Goal: Information Seeking & Learning: Learn about a topic

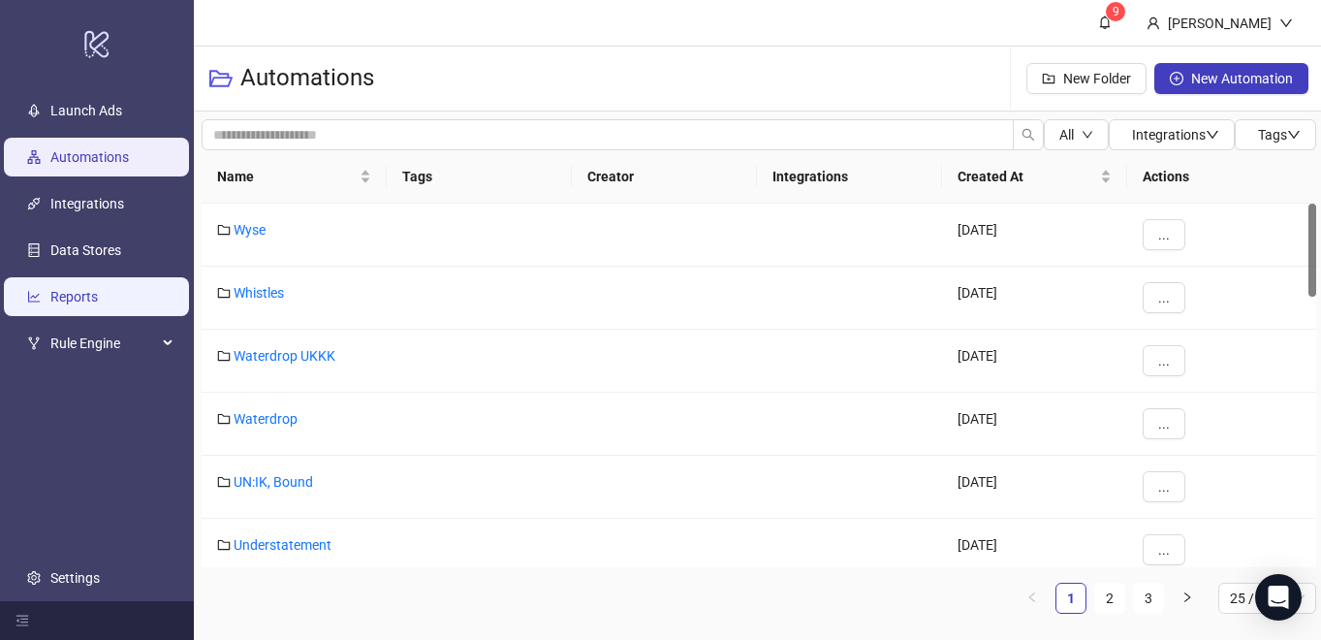
click at [89, 289] on link "Reports" at bounding box center [73, 297] width 47 height 16
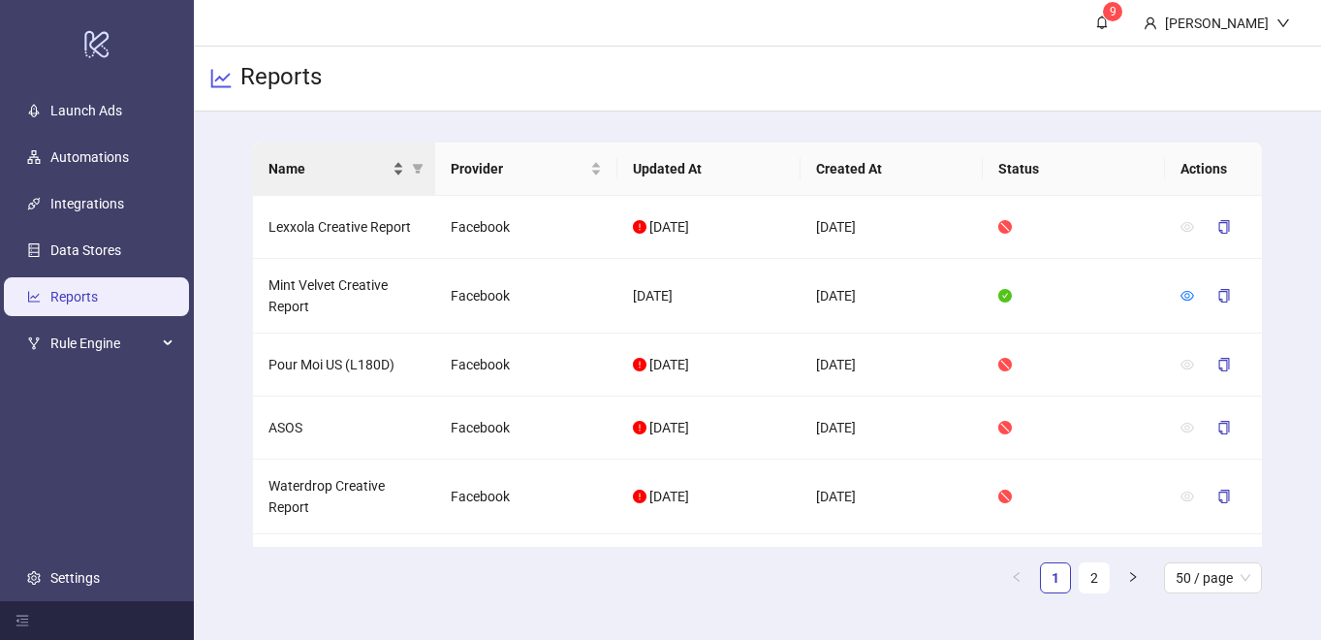
click at [353, 176] on span "Name" at bounding box center [328, 168] width 120 height 21
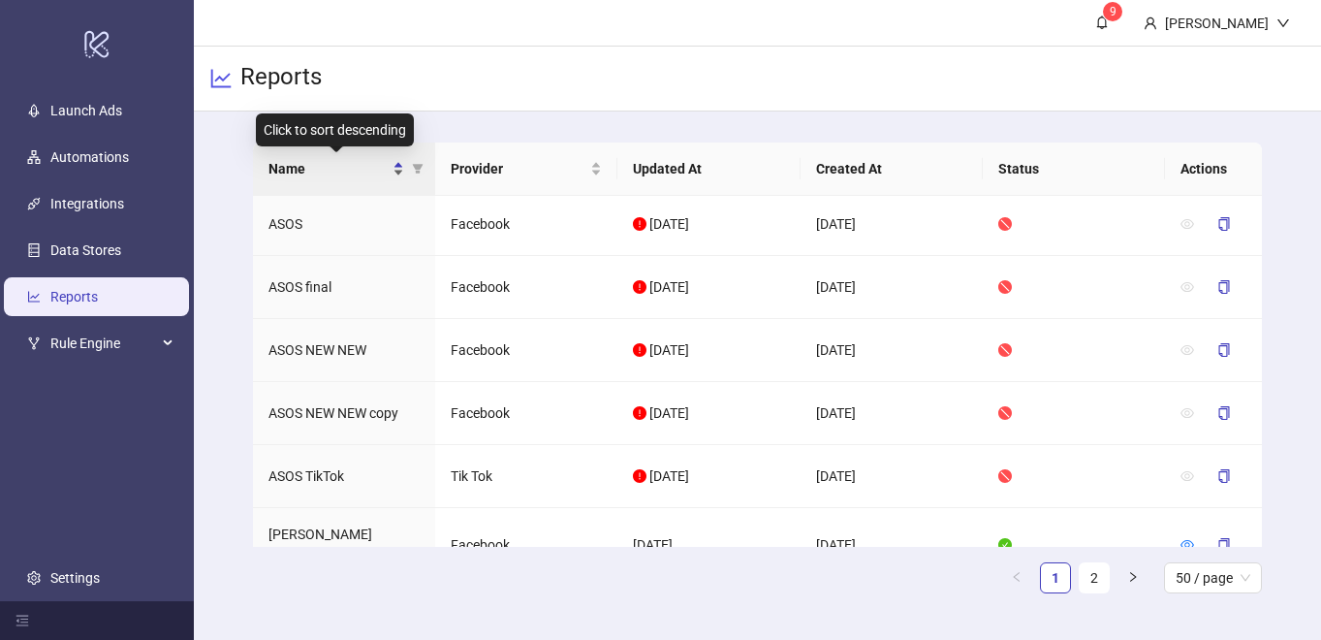
click at [354, 168] on span "Name" at bounding box center [328, 168] width 120 height 21
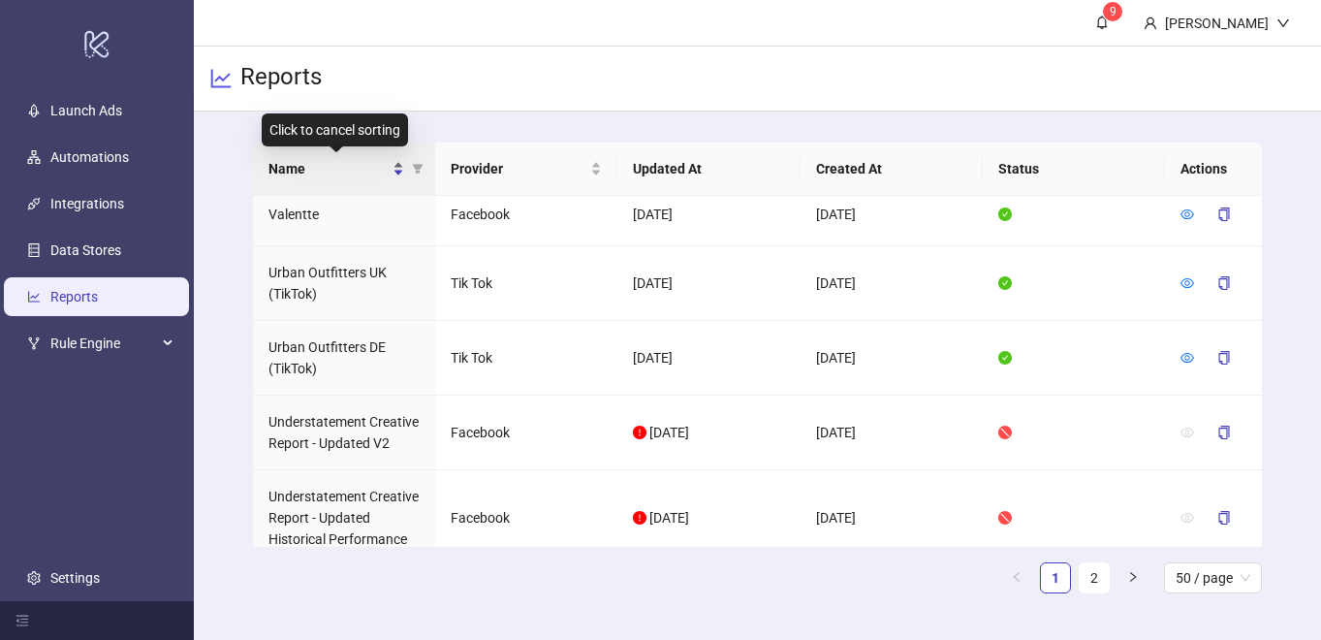
scroll to position [21, 0]
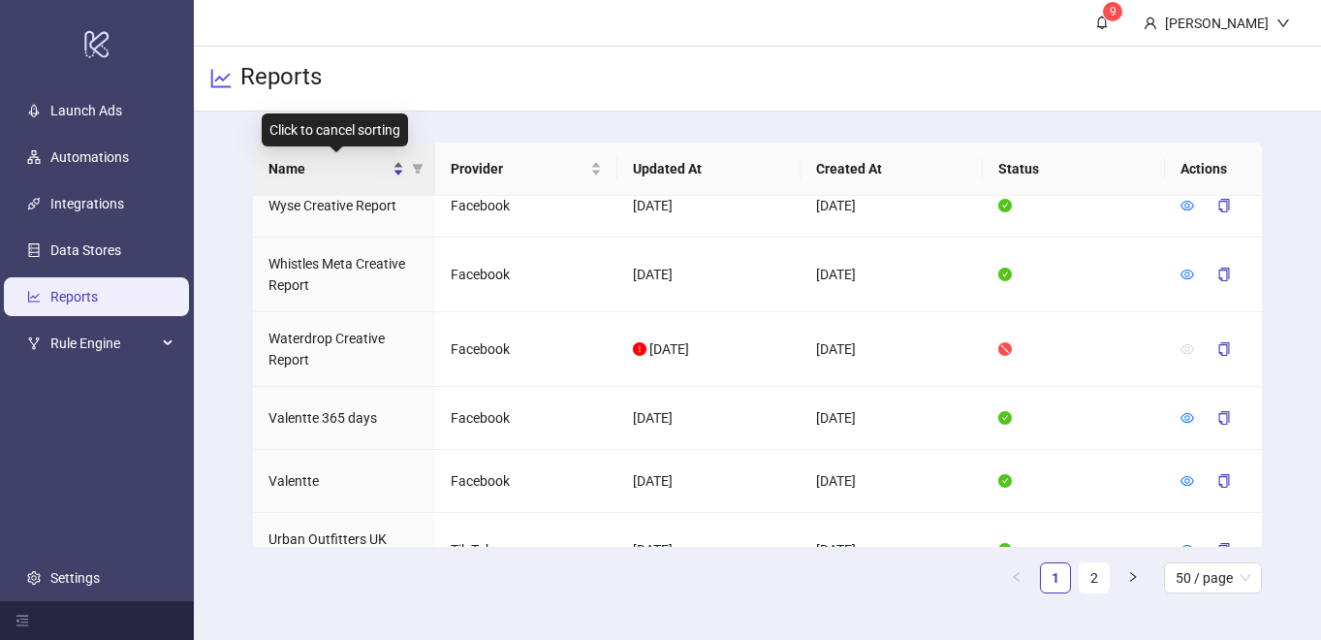
click at [354, 168] on span "Name" at bounding box center [328, 168] width 120 height 21
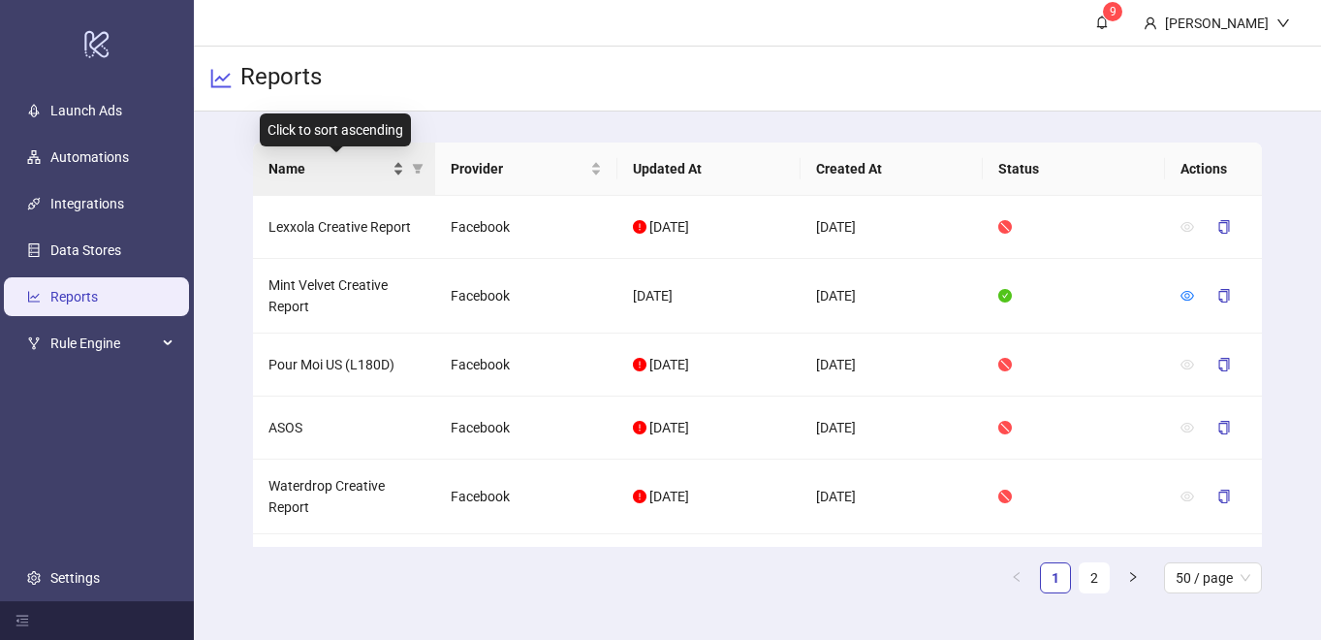
scroll to position [0, 0]
click at [354, 168] on span "Name" at bounding box center [328, 168] width 120 height 21
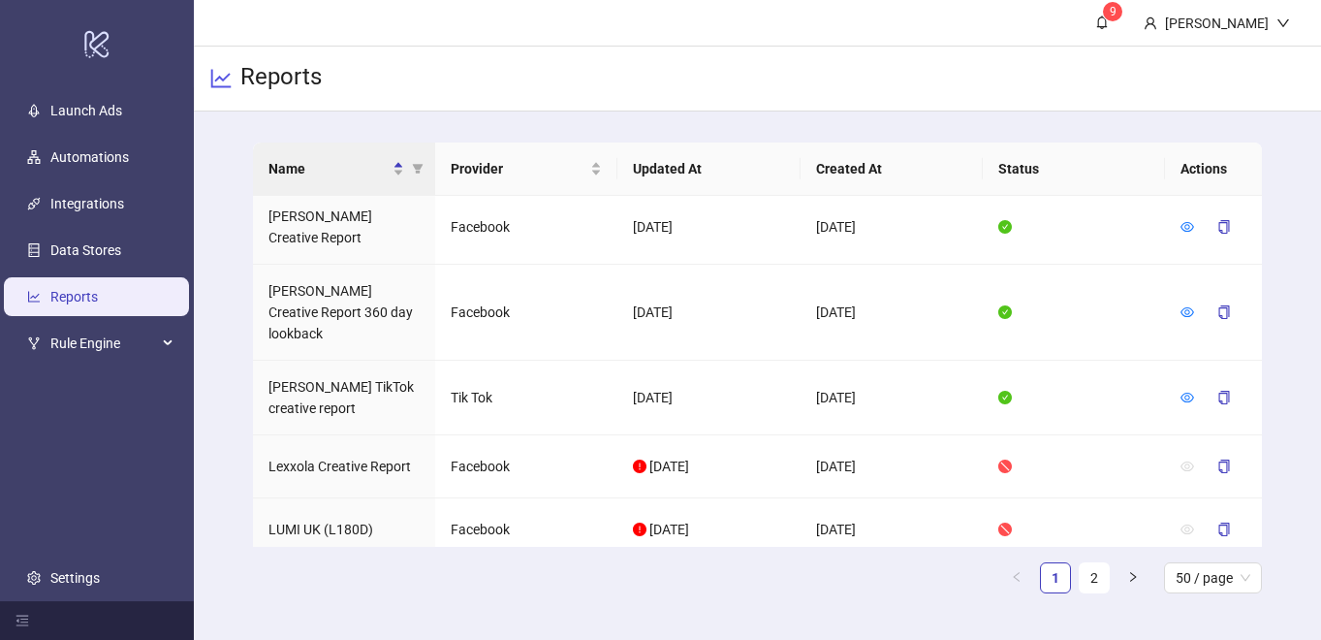
scroll to position [2950, 0]
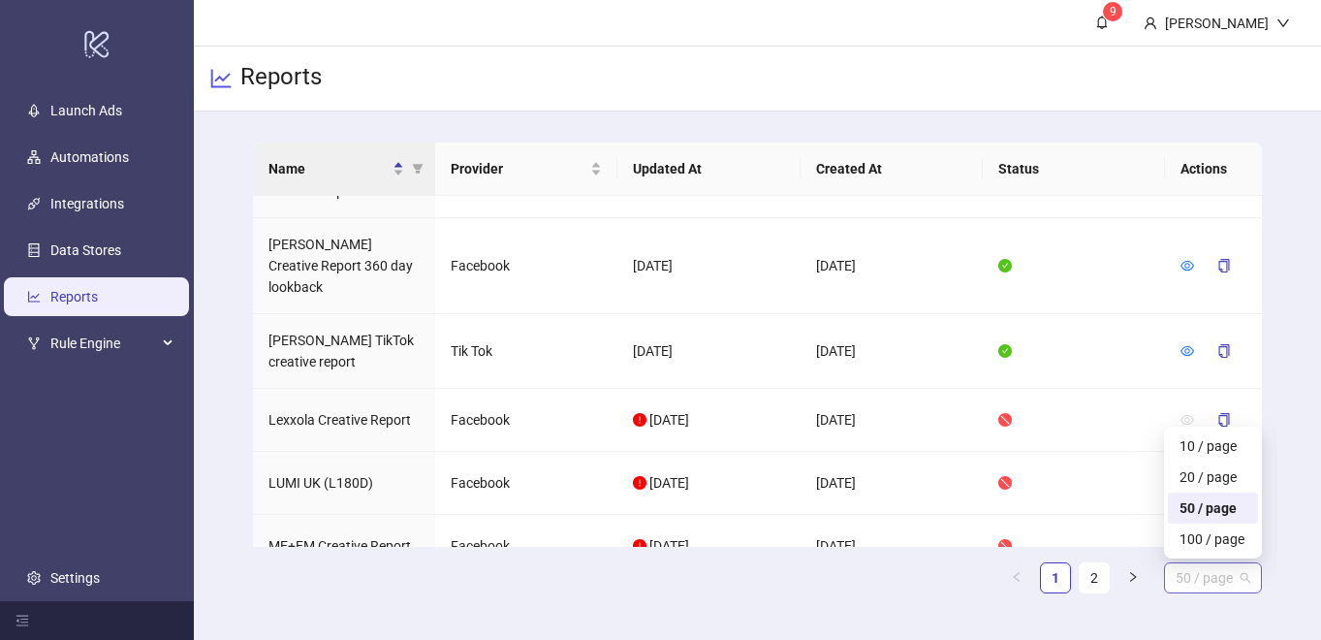
click at [1223, 569] on span "50 / page" at bounding box center [1213, 577] width 75 height 29
click at [1206, 537] on div "100 / page" at bounding box center [1213, 538] width 67 height 21
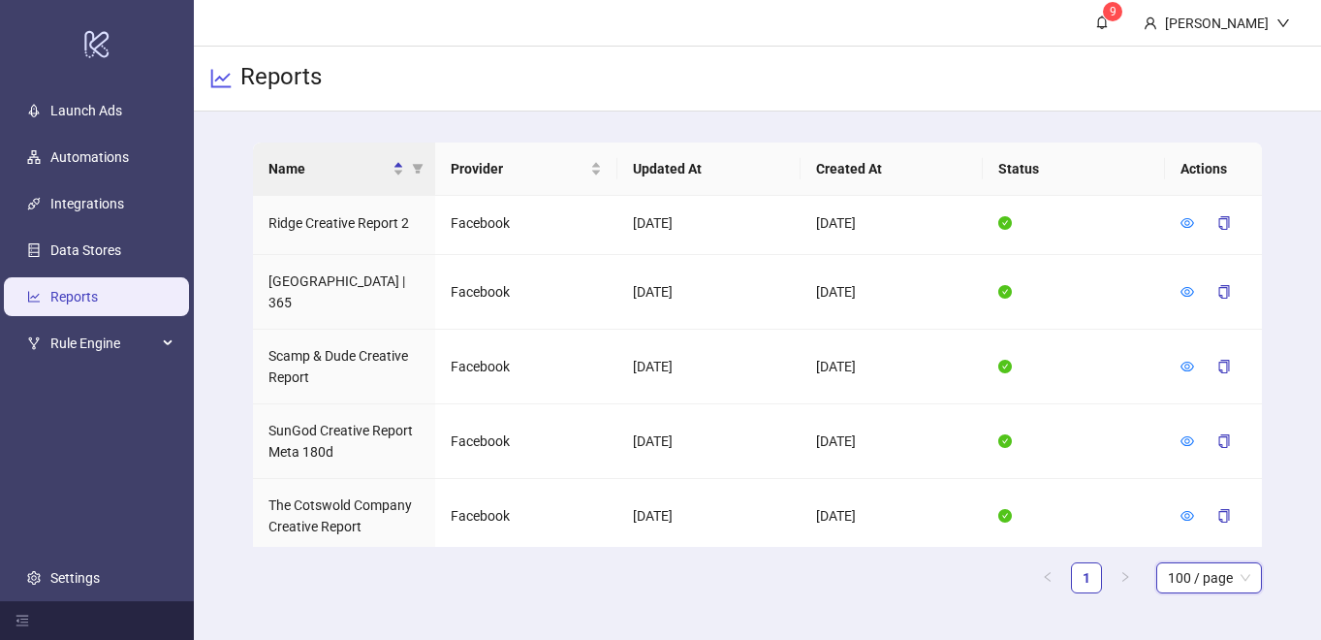
scroll to position [4714, 0]
click at [1186, 583] on icon "eye" at bounding box center [1188, 590] width 14 height 14
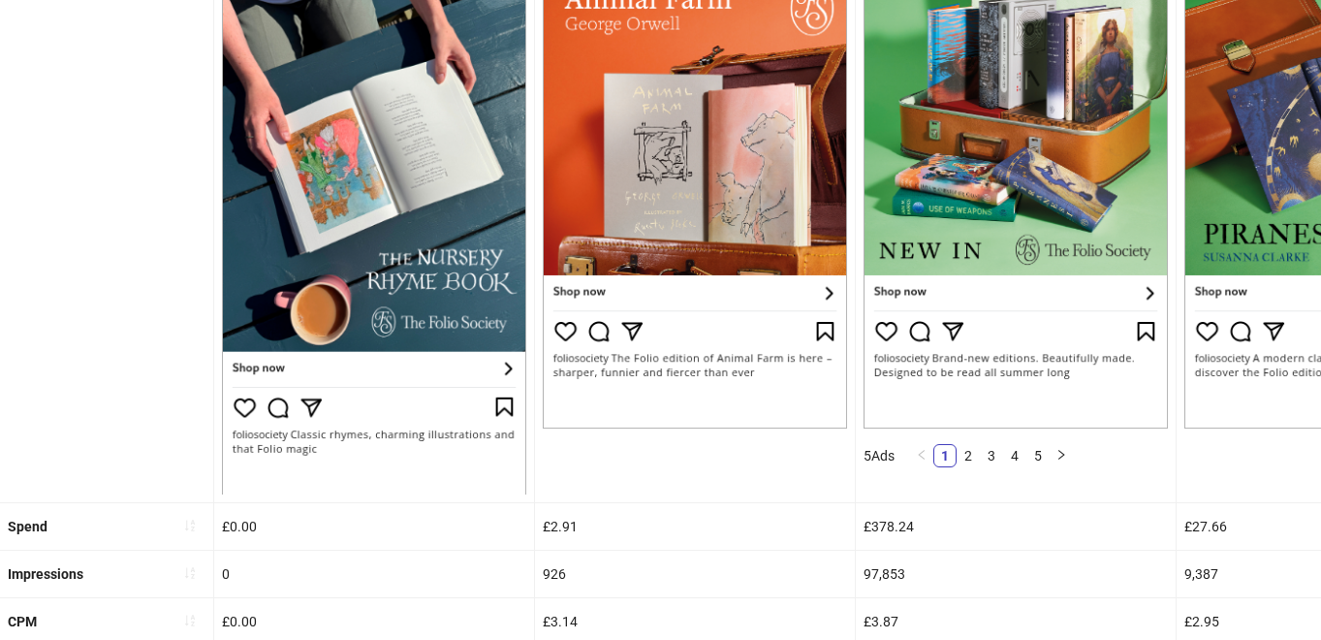
scroll to position [350, 0]
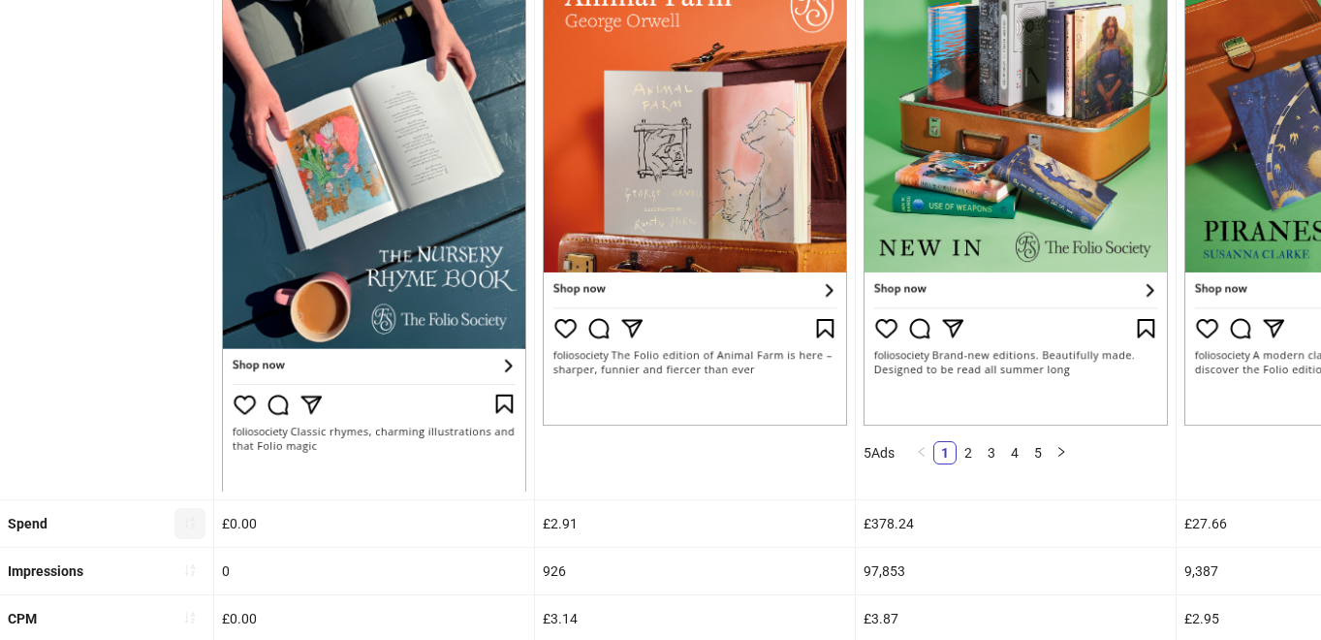
click at [186, 520] on icon "sort-ascending" at bounding box center [190, 524] width 10 height 12
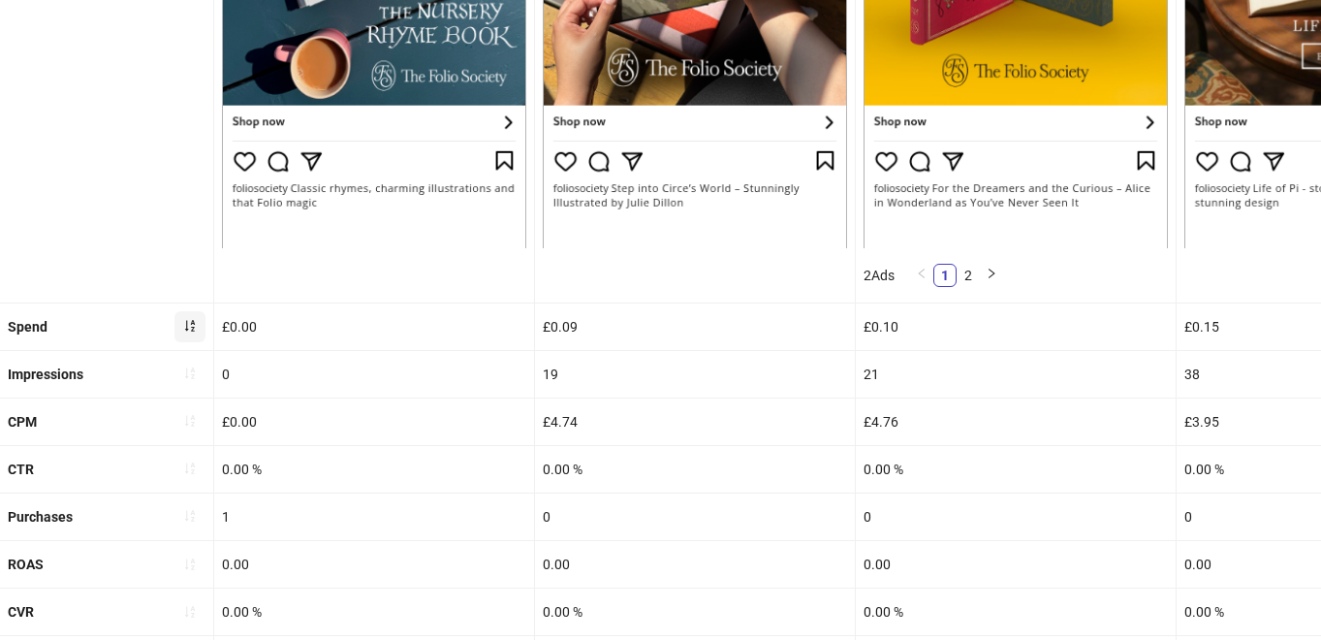
scroll to position [595, 0]
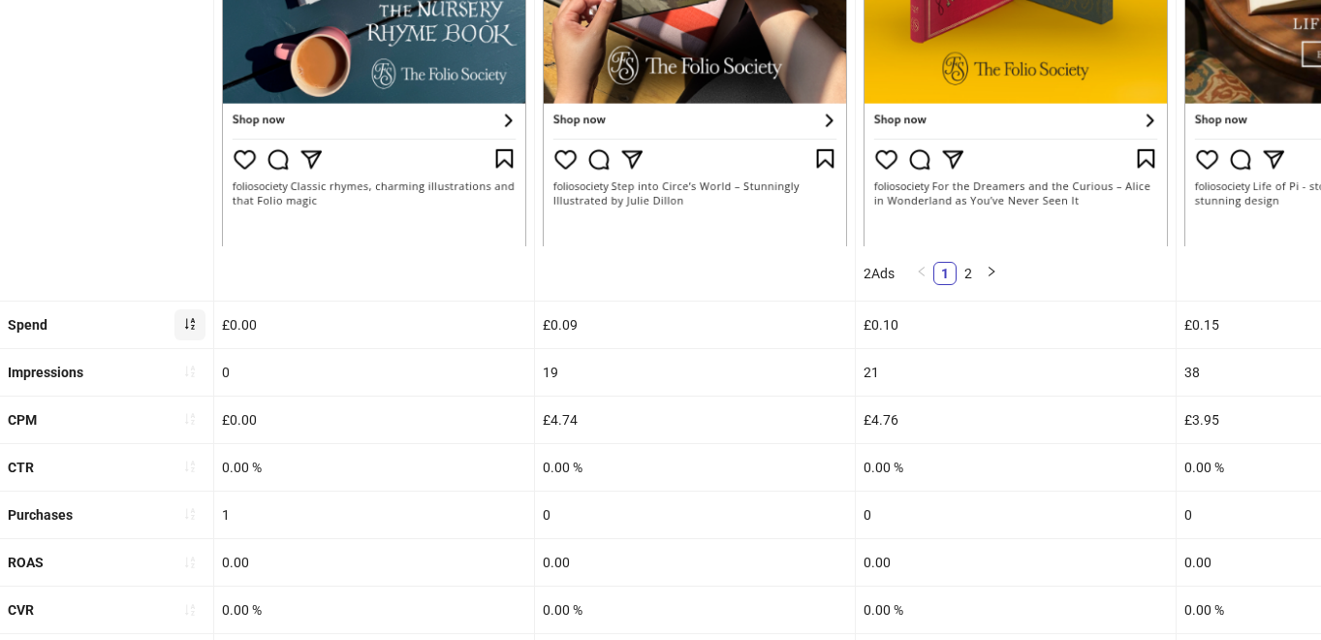
click at [190, 319] on icon "sort-ascending" at bounding box center [190, 324] width 14 height 14
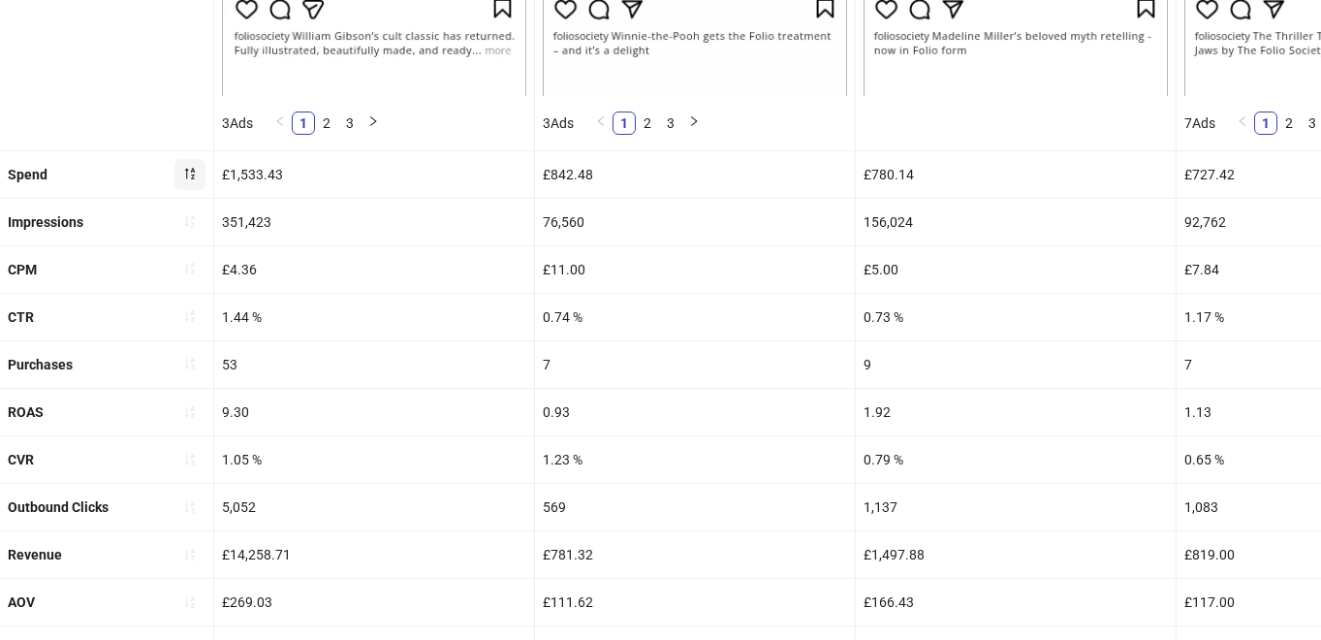
scroll to position [746, 0]
click at [198, 362] on button "button" at bounding box center [189, 363] width 31 height 31
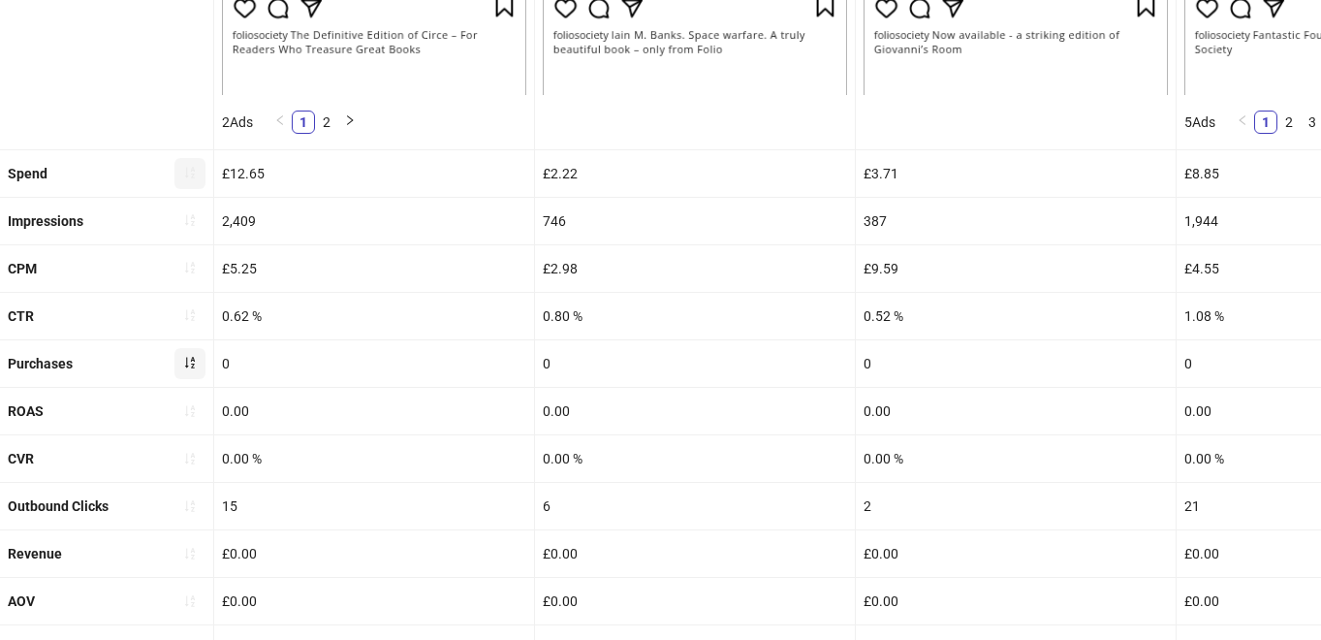
click at [198, 362] on button "button" at bounding box center [189, 363] width 31 height 31
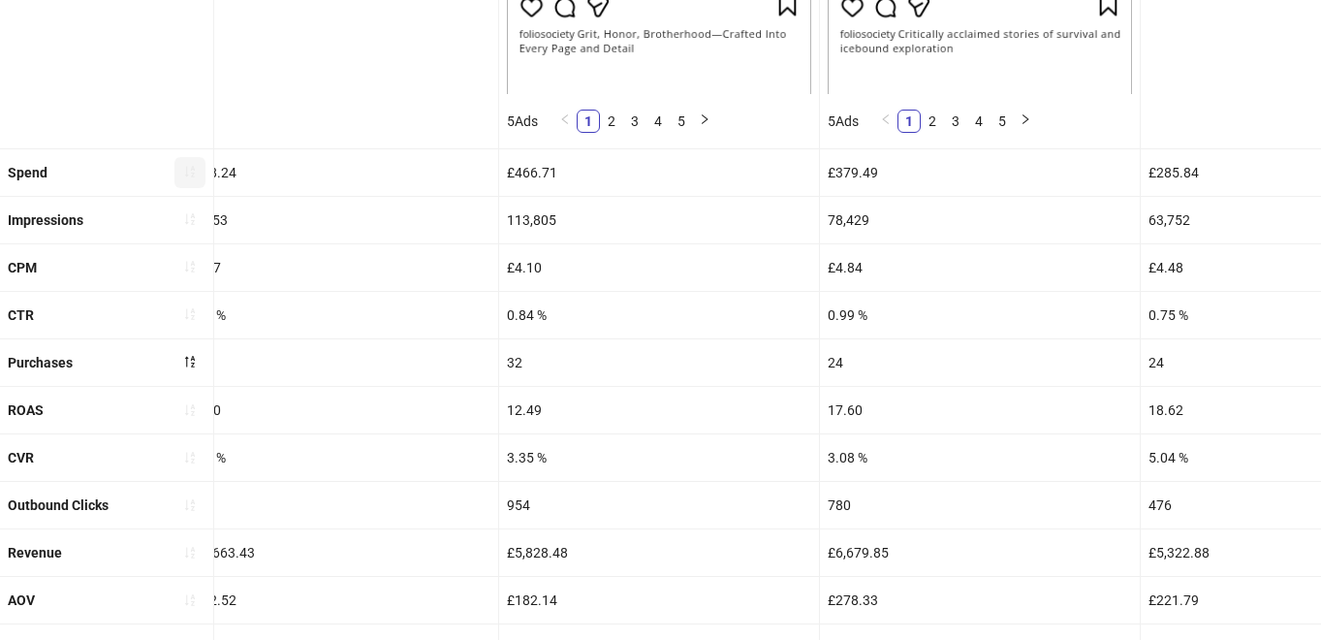
scroll to position [738, 0]
